Goal: Transaction & Acquisition: Purchase product/service

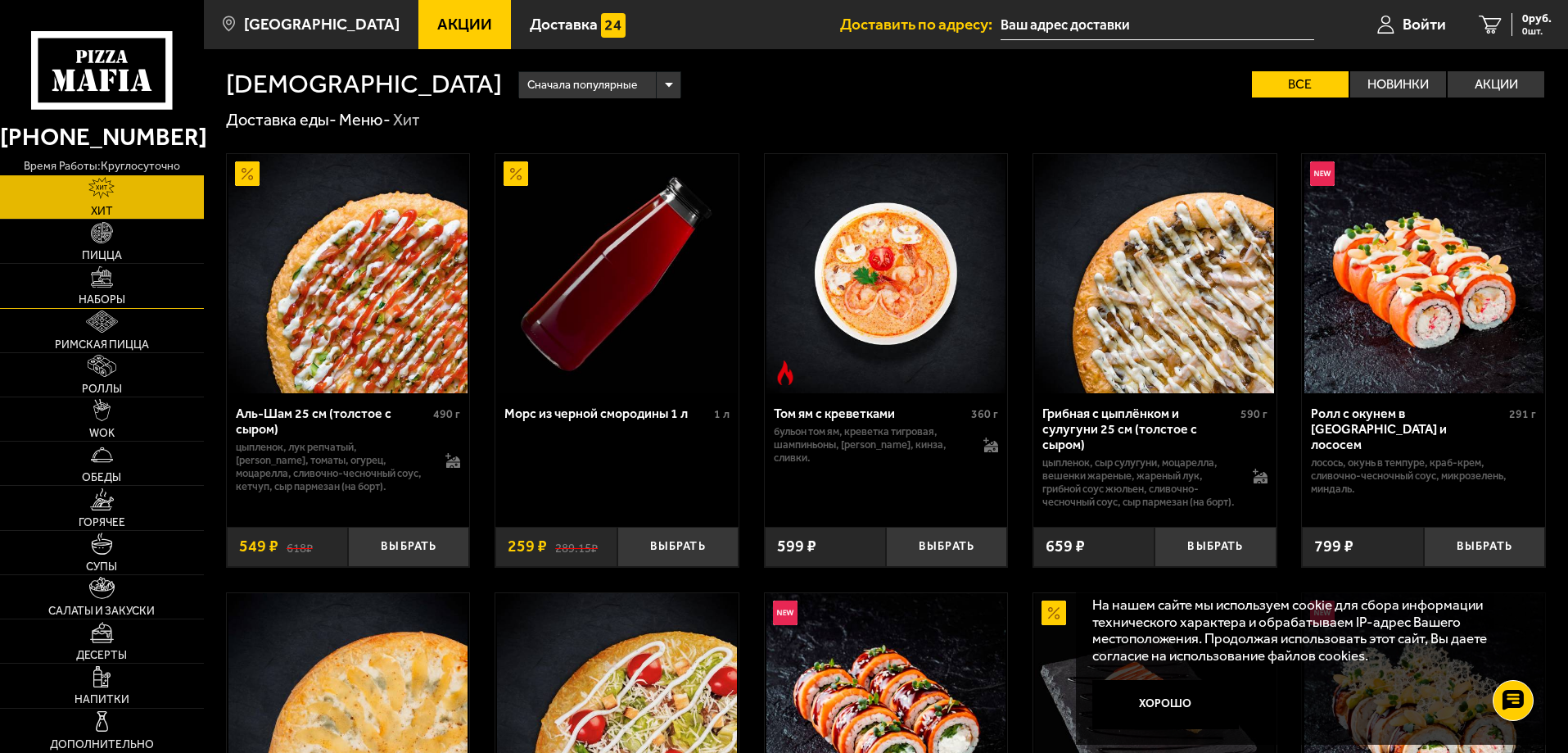
click at [87, 288] on link "Наборы" at bounding box center [102, 286] width 204 height 43
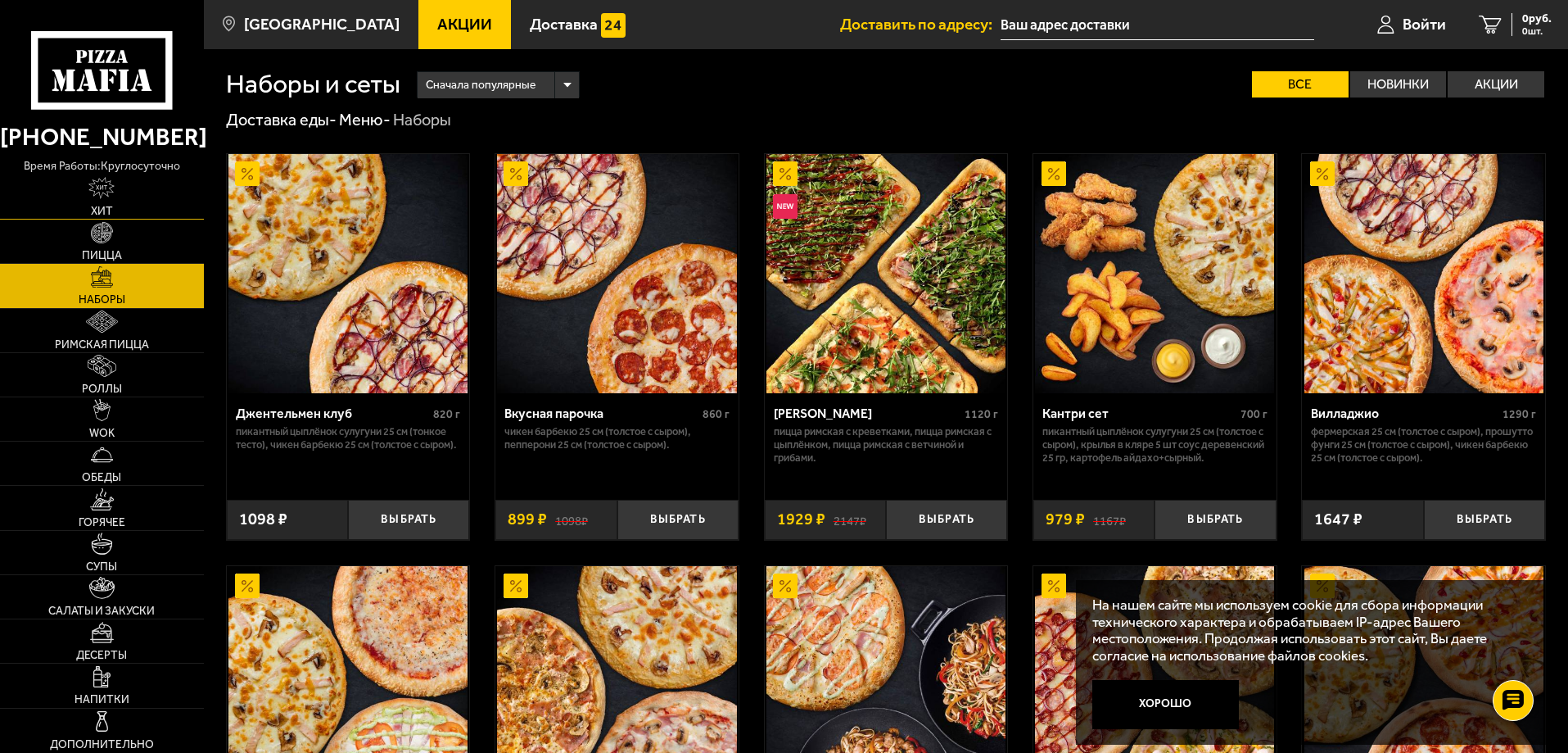
click at [105, 199] on img at bounding box center [101, 188] width 26 height 22
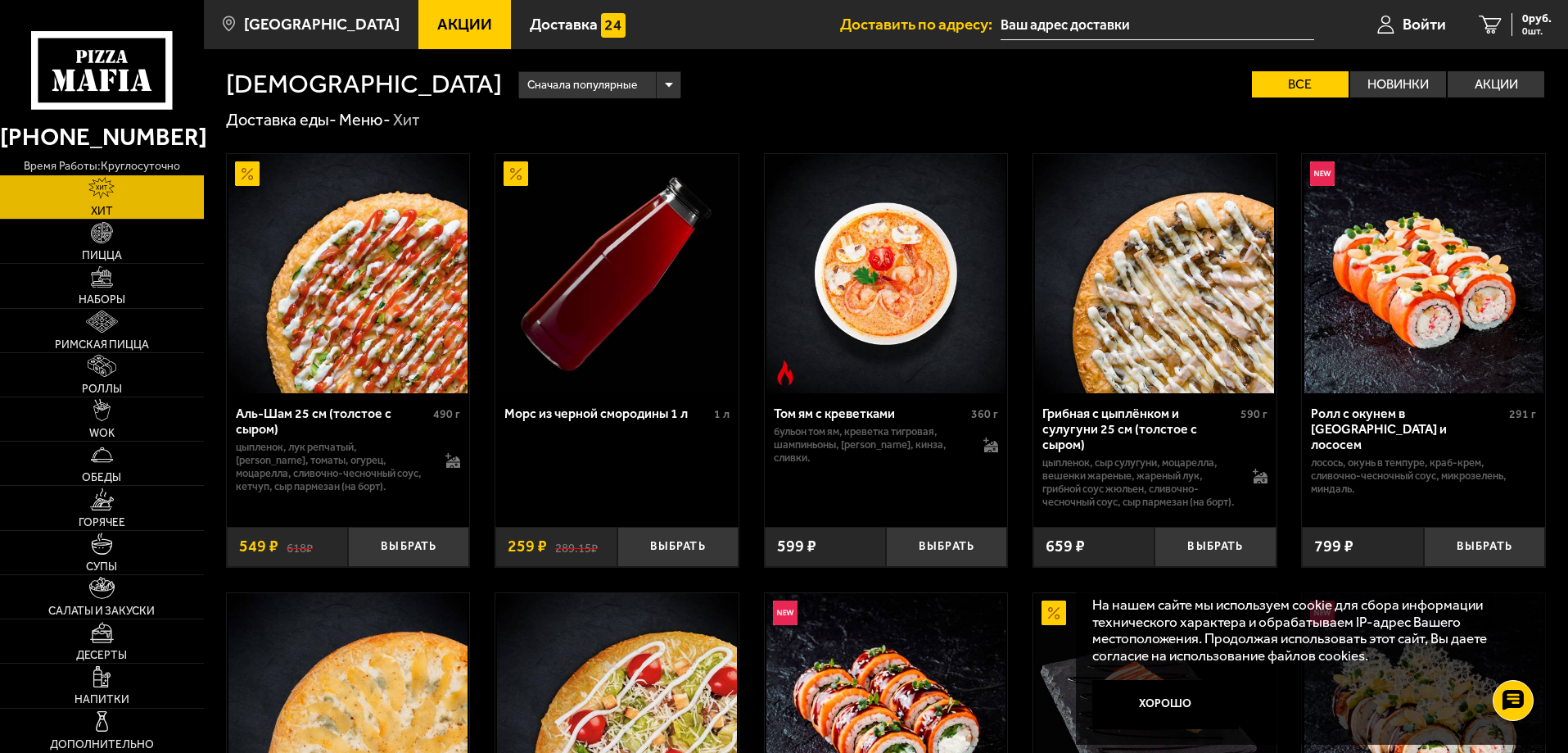
click at [441, 22] on span "Акции" at bounding box center [465, 24] width 55 height 16
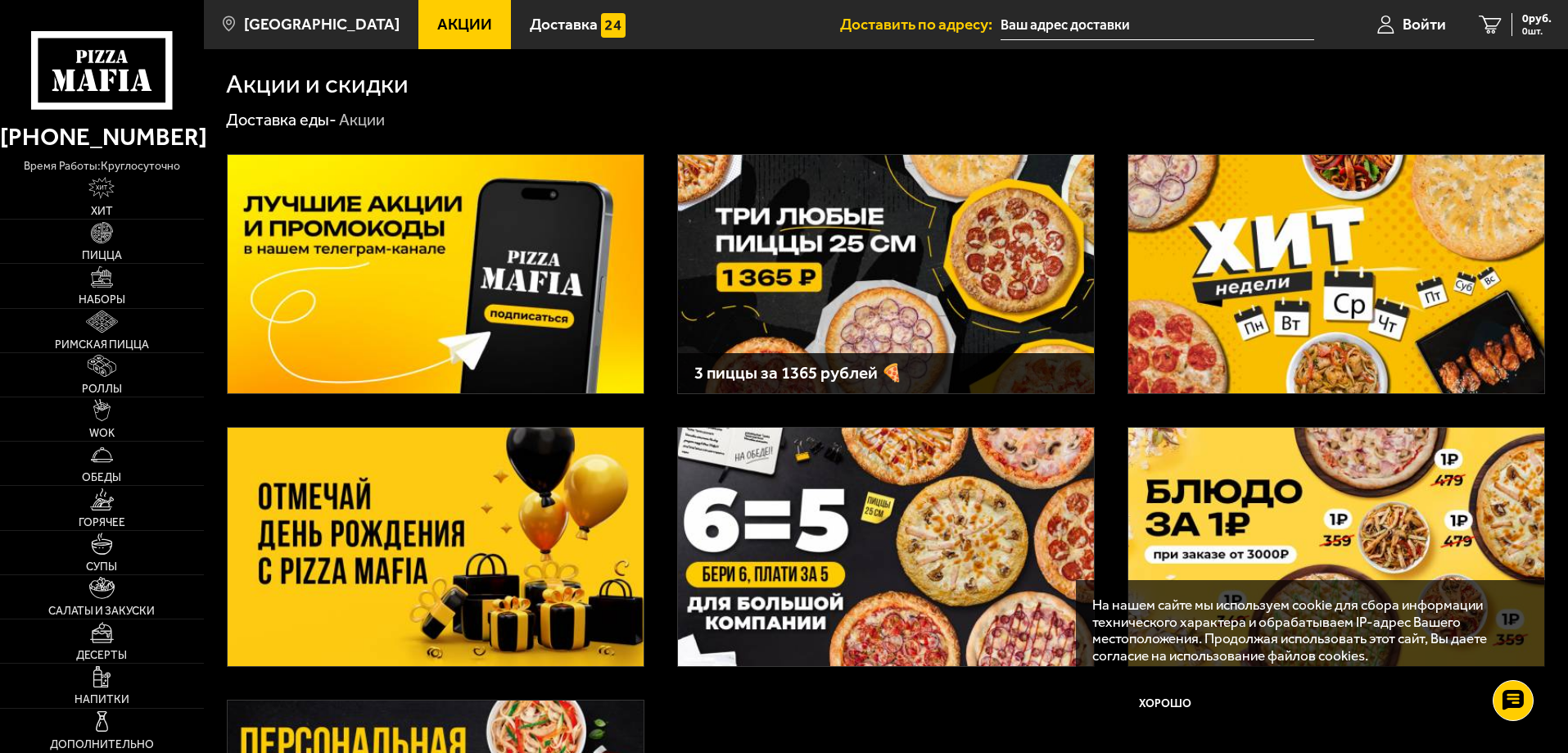
click at [886, 267] on img at bounding box center [886, 274] width 416 height 238
